Goal: Information Seeking & Learning: Learn about a topic

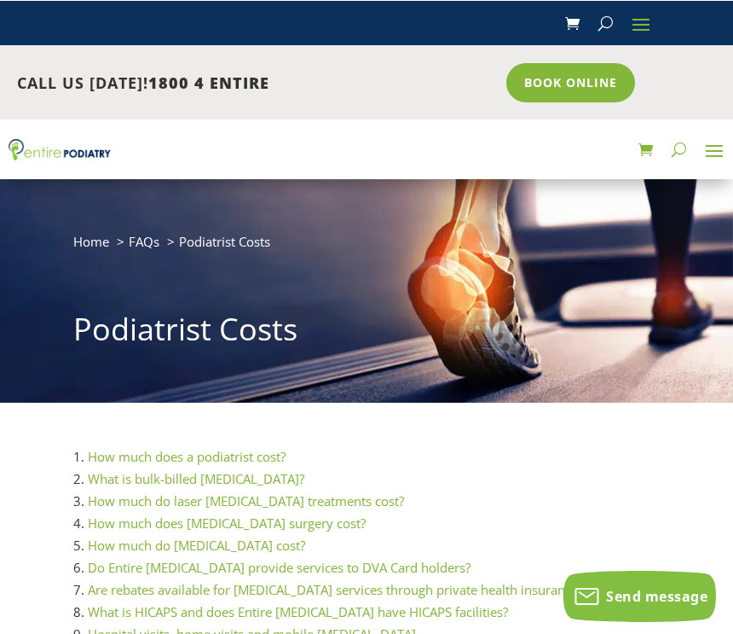
click at [640, 25] on span at bounding box center [641, 22] width 27 height 27
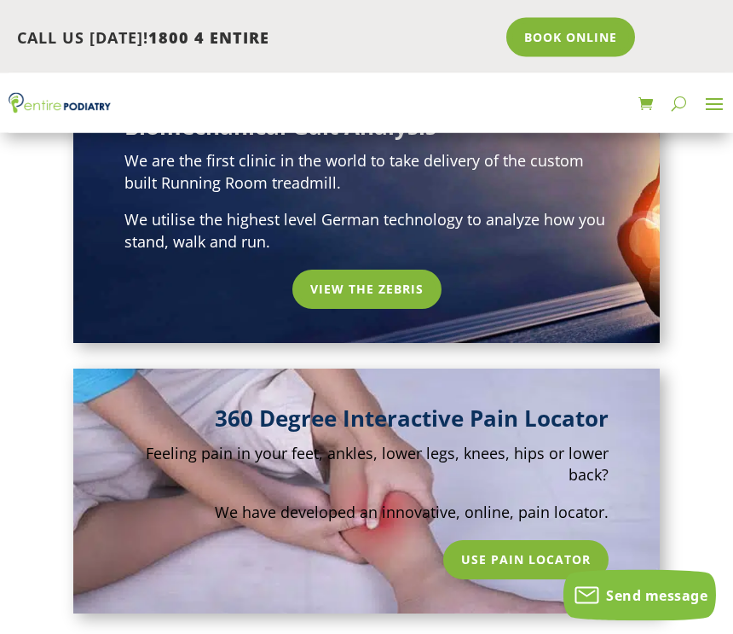
scroll to position [1217, 0]
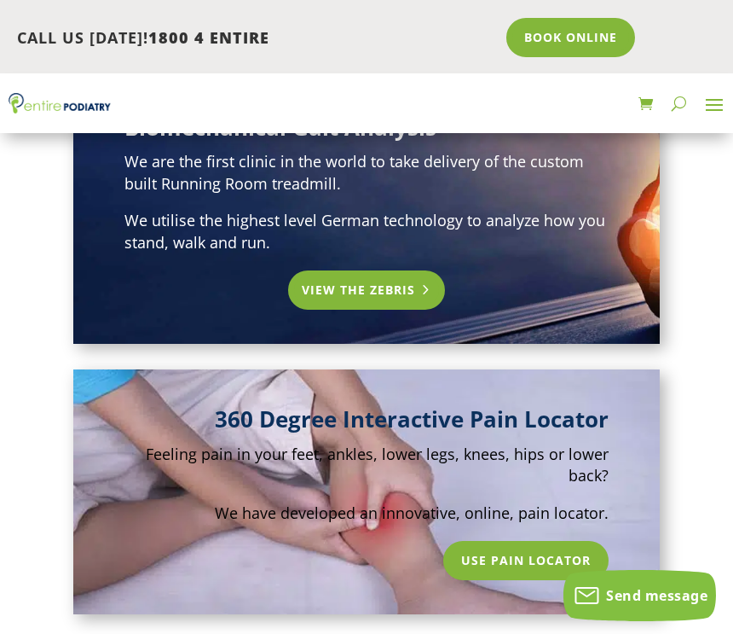
click at [375, 270] on link "View the Zebris" at bounding box center [367, 289] width 158 height 39
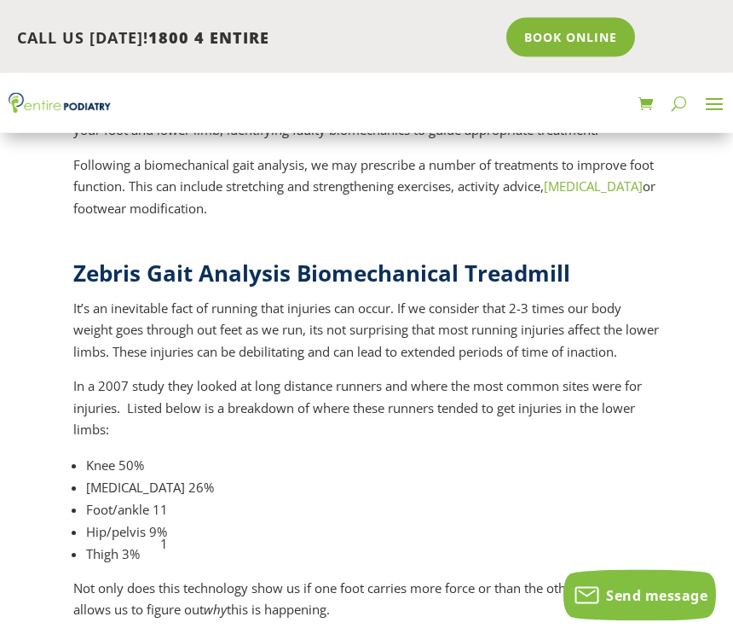
scroll to position [1065, 0]
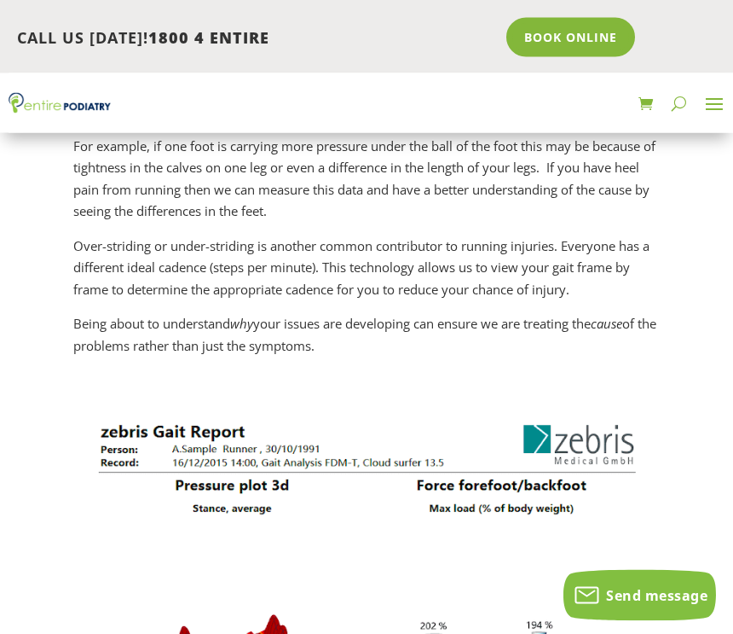
scroll to position [1563, 0]
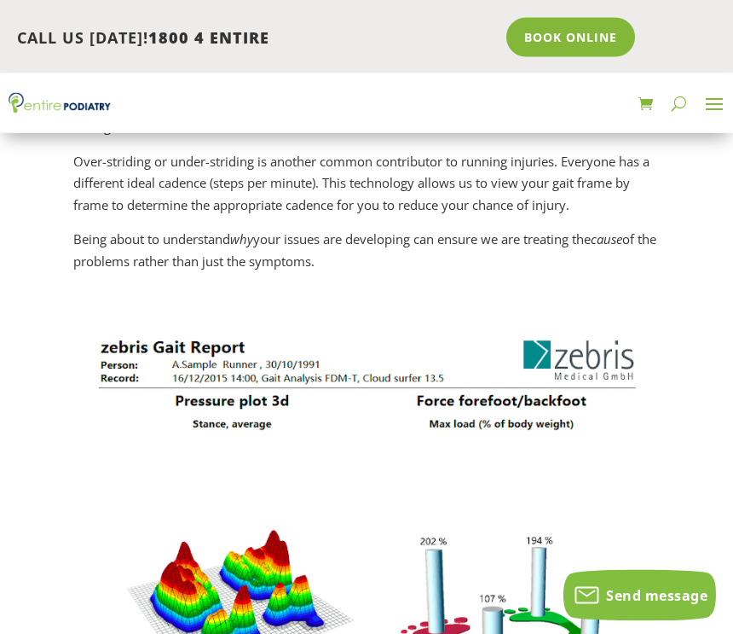
scroll to position [1647, 0]
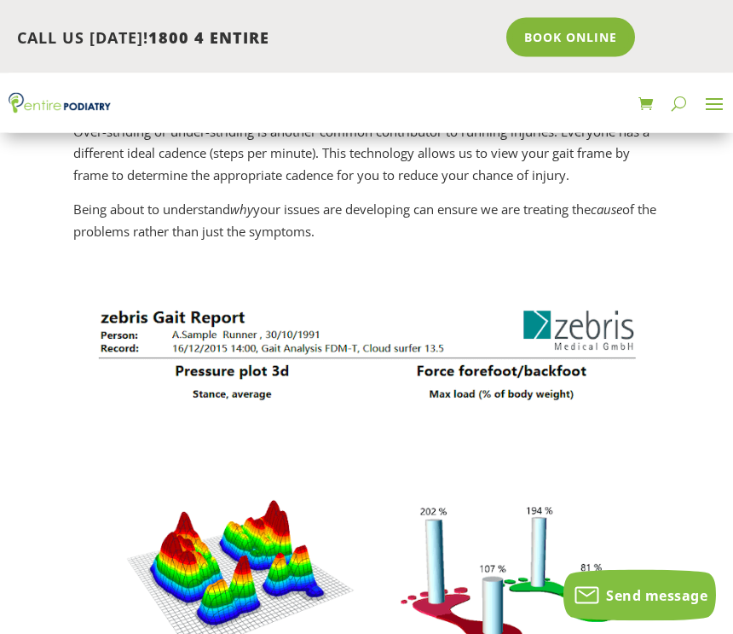
scroll to position [1677, 0]
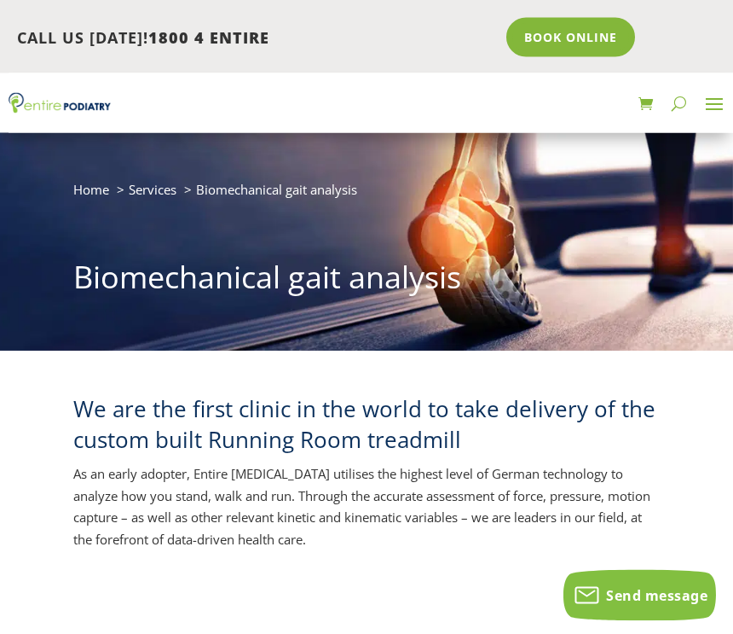
scroll to position [0, 0]
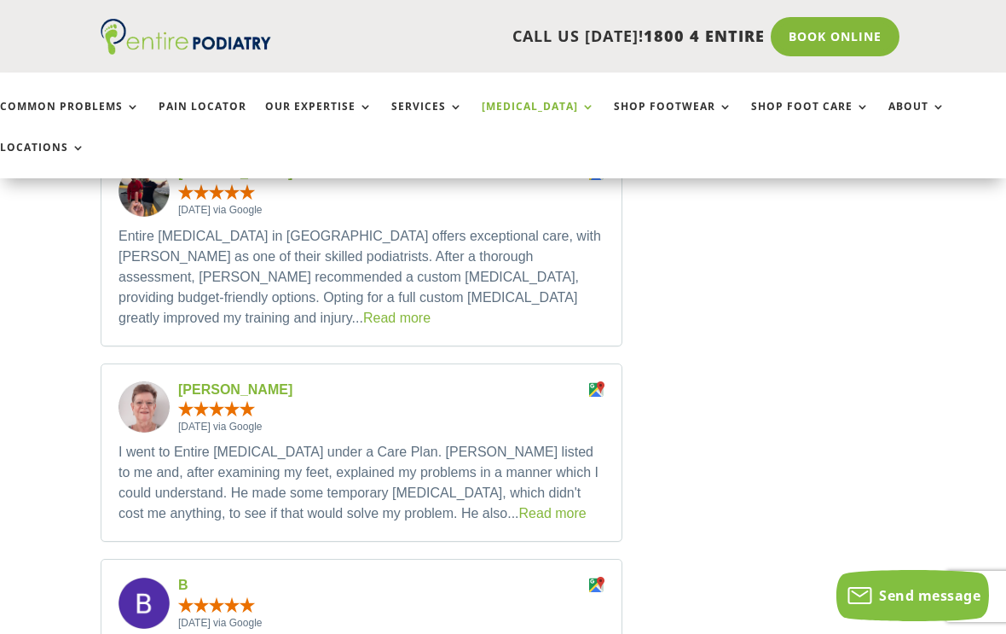
scroll to position [3400, 0]
click at [512, 578] on h3 "B" at bounding box center [378, 587] width 401 height 18
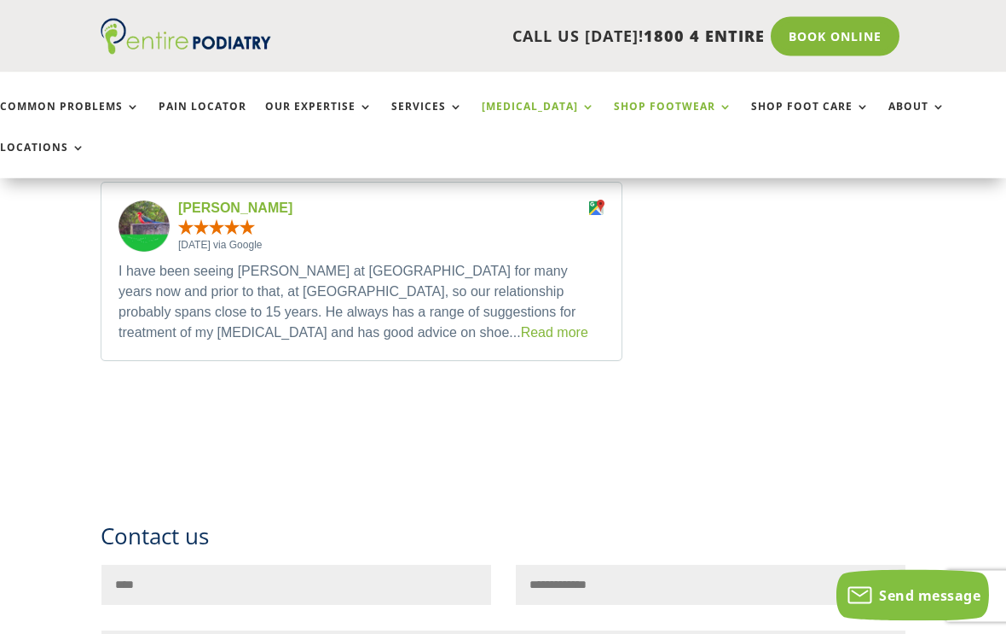
scroll to position [4596, 0]
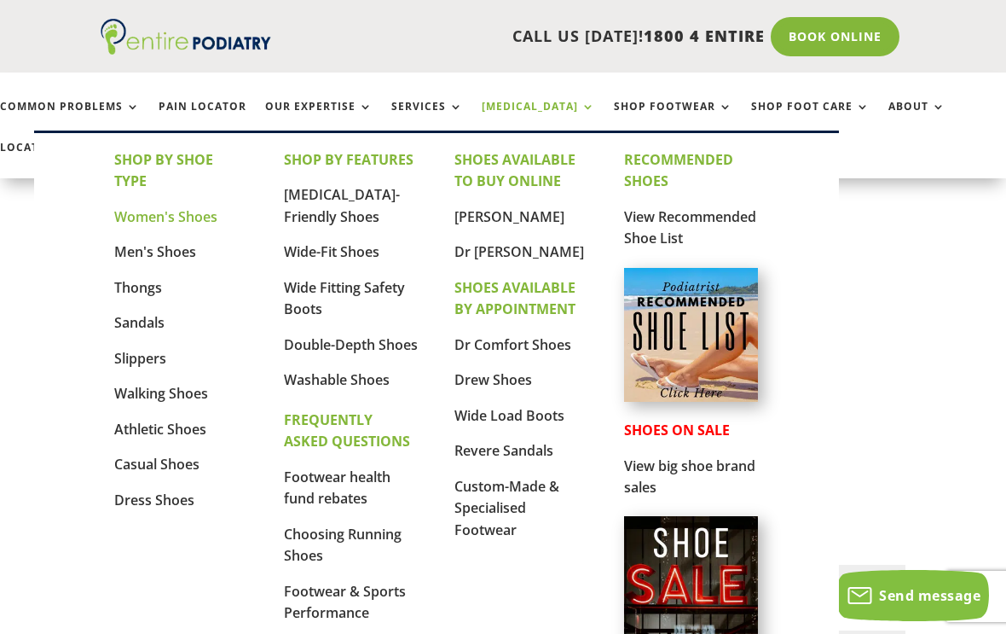
click at [183, 217] on link "Women's Shoes" at bounding box center [165, 216] width 103 height 19
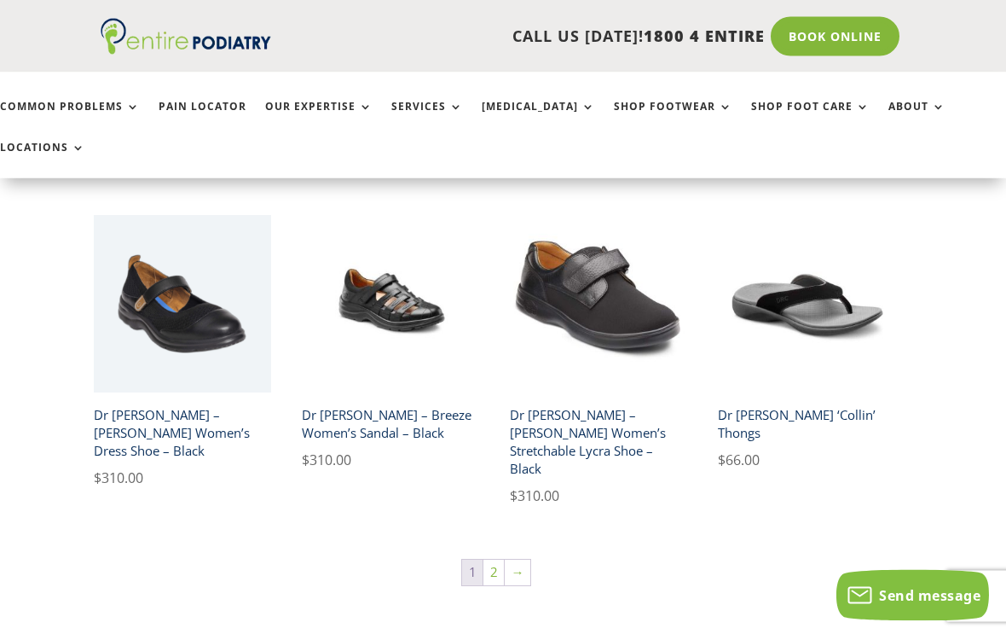
scroll to position [2503, 7]
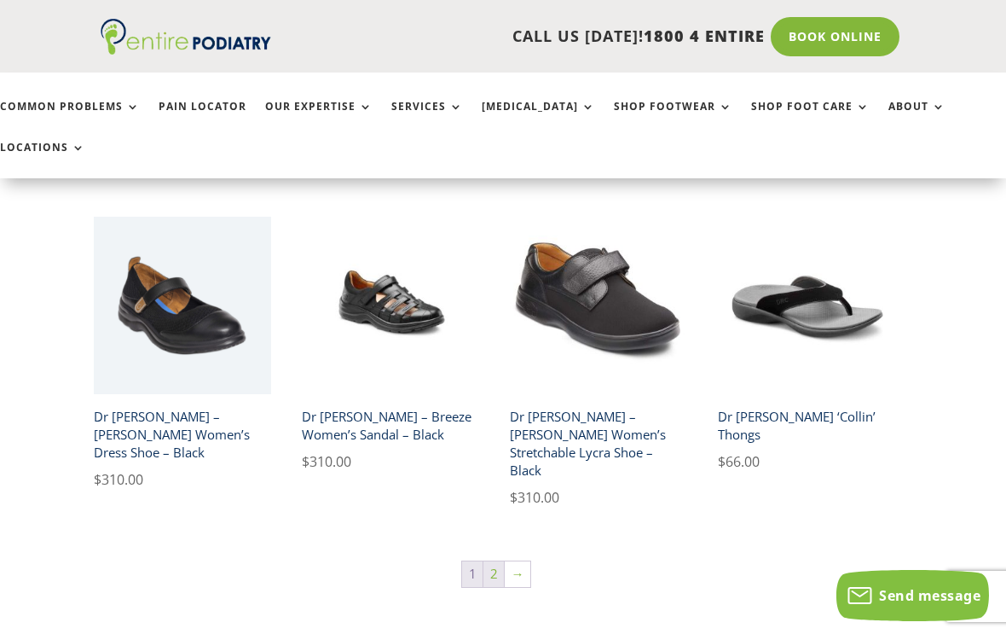
click at [495, 561] on link "2" at bounding box center [493, 574] width 20 height 26
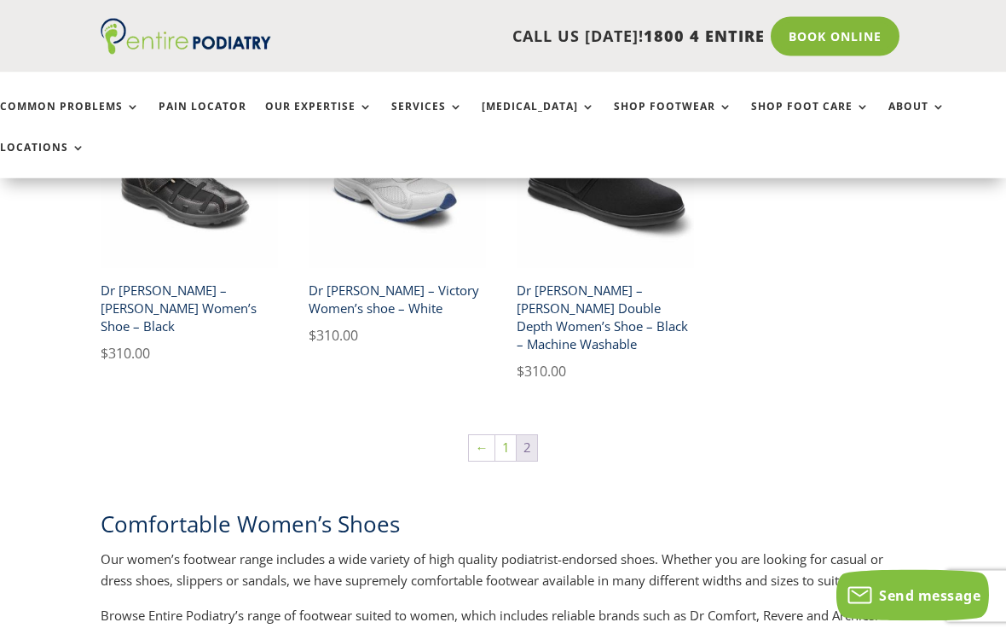
scroll to position [483, 0]
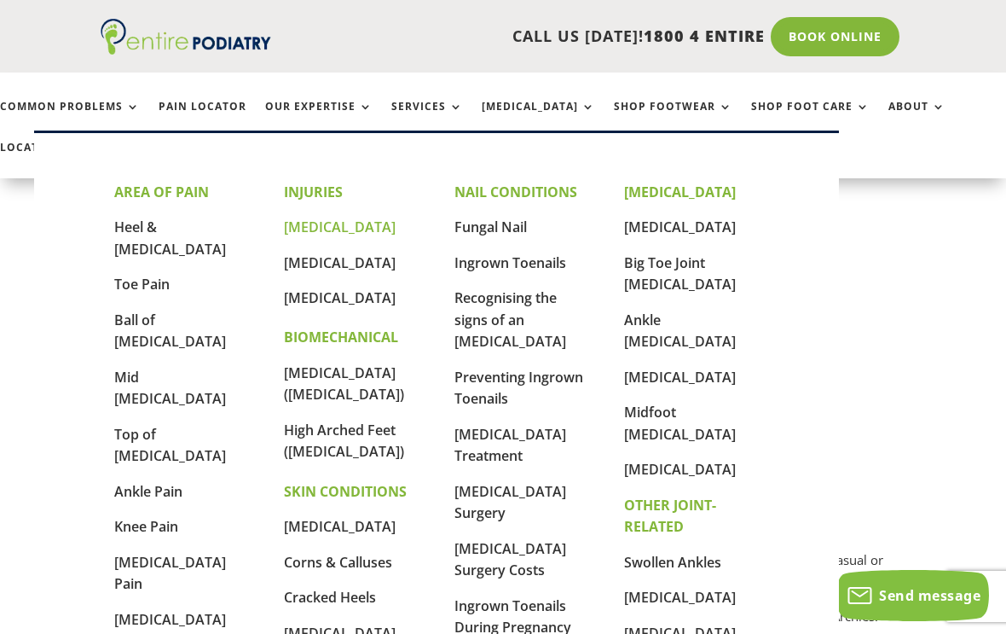
click at [326, 230] on link "[MEDICAL_DATA]" at bounding box center [340, 226] width 112 height 19
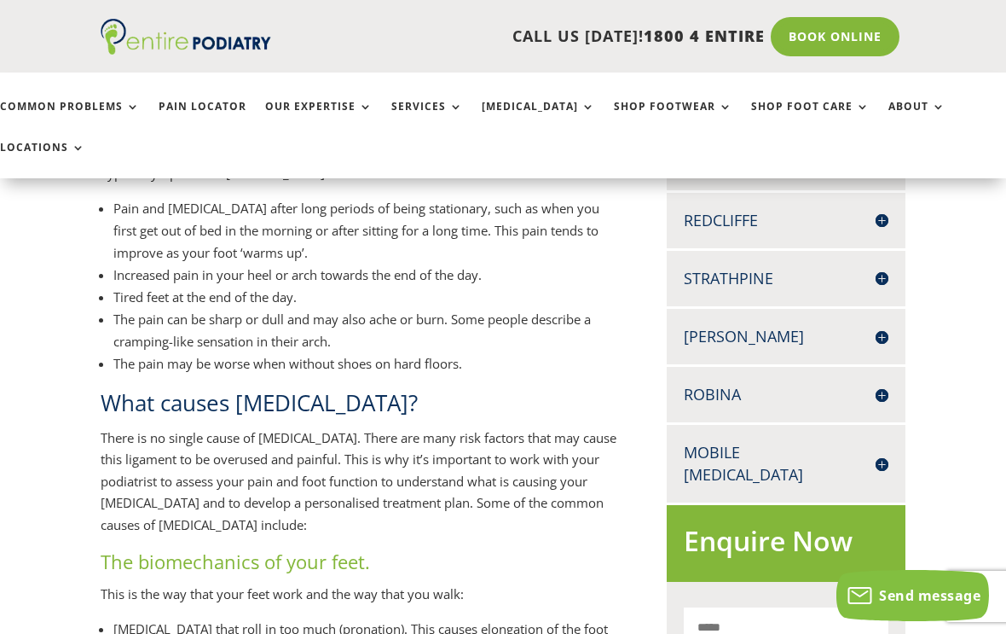
scroll to position [693, 0]
